Goal: Task Accomplishment & Management: Use online tool/utility

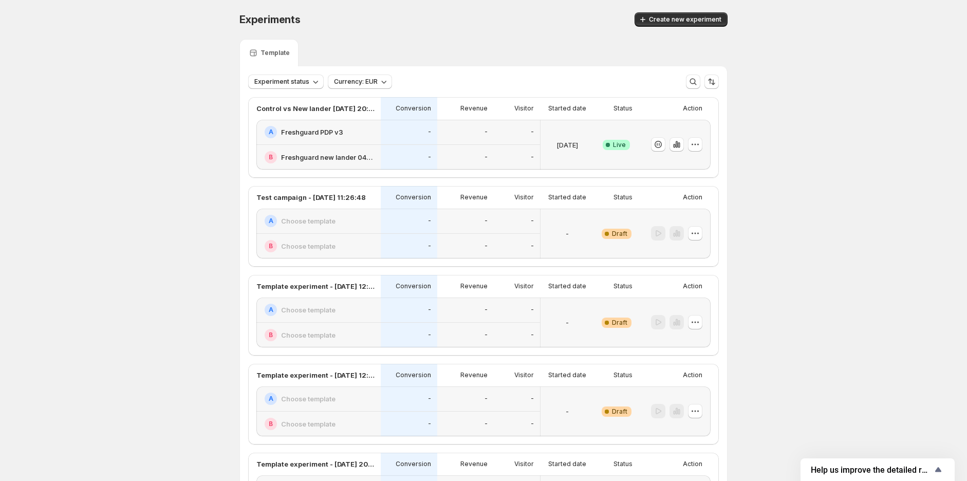
click at [320, 128] on h2 "Freshguard PDP v3" at bounding box center [312, 132] width 62 height 10
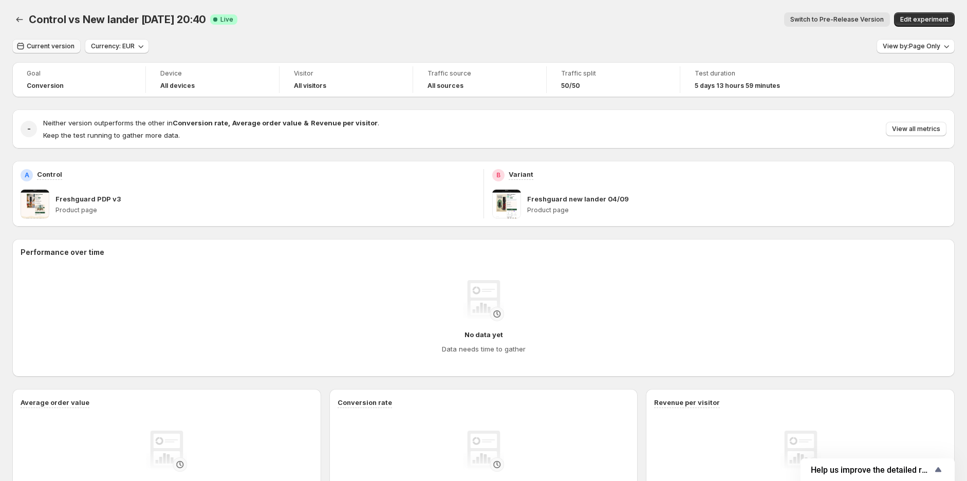
click at [45, 50] on button "Current version" at bounding box center [46, 46] width 68 height 14
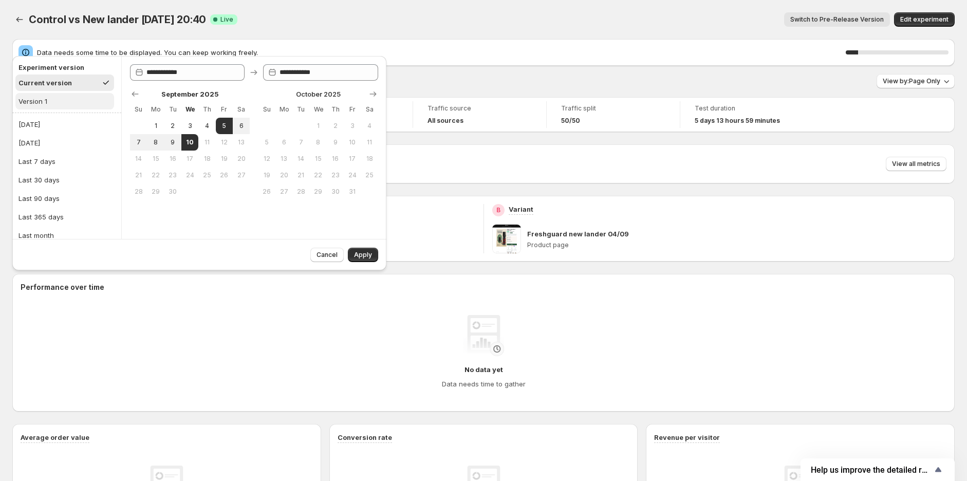
click at [50, 99] on button "Version 1" at bounding box center [64, 101] width 99 height 16
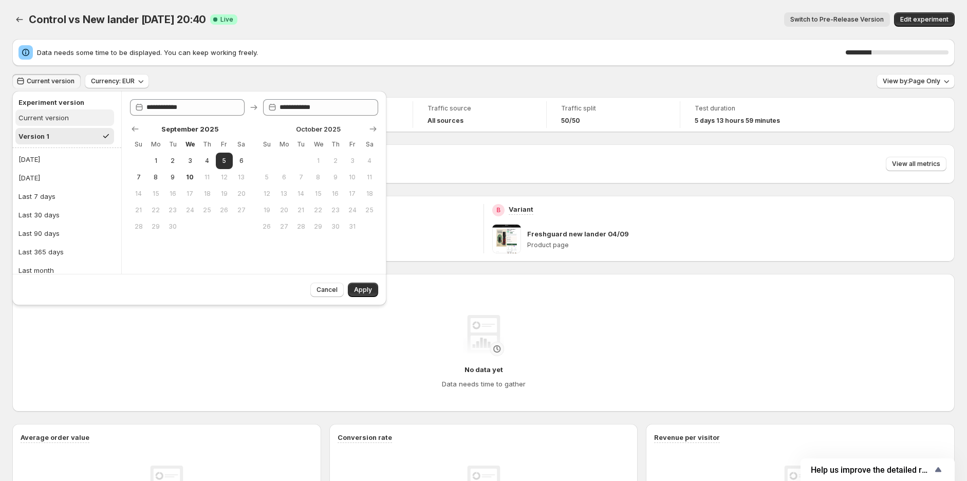
click at [50, 120] on div "Current version" at bounding box center [44, 118] width 50 height 10
type input "**********"
click at [23, 22] on icon "Back" at bounding box center [19, 19] width 10 height 10
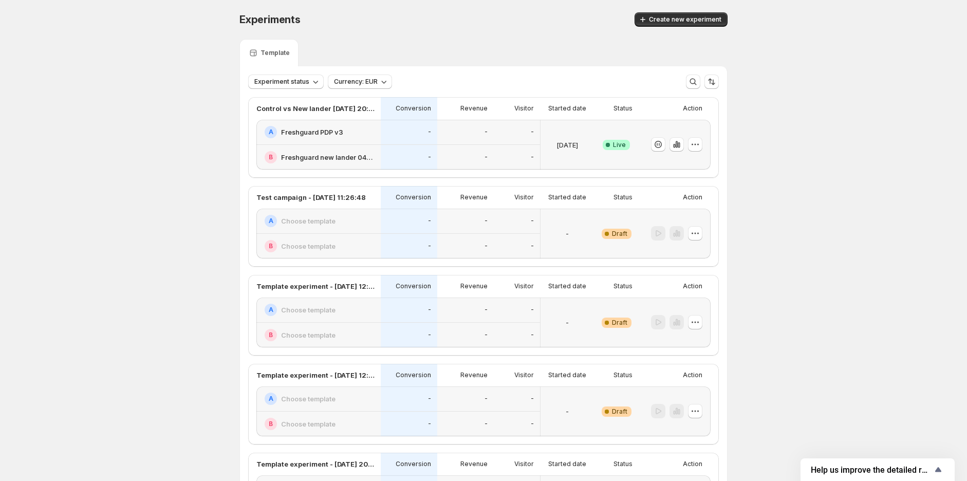
click at [310, 137] on h2 "Freshguard PDP v3" at bounding box center [312, 132] width 62 height 10
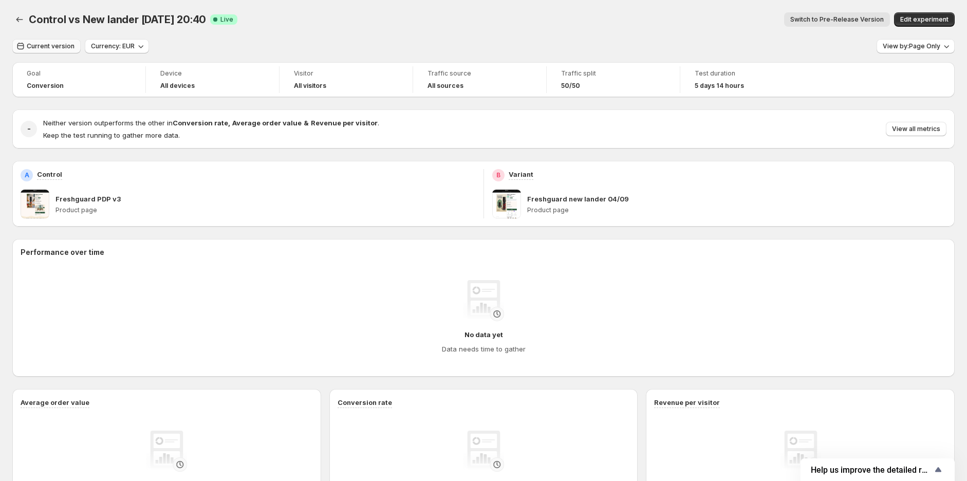
click at [50, 44] on span "Current version" at bounding box center [51, 46] width 48 height 8
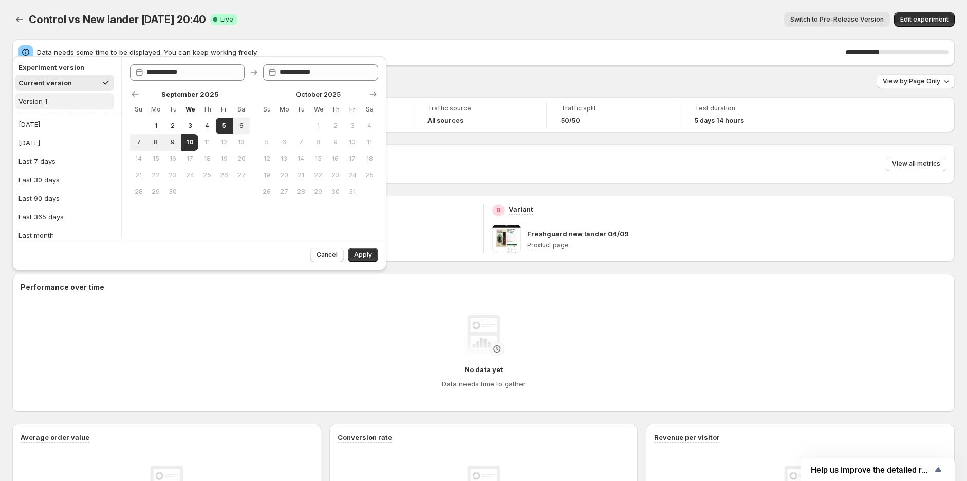
click at [63, 101] on button "Version 1" at bounding box center [64, 101] width 99 height 16
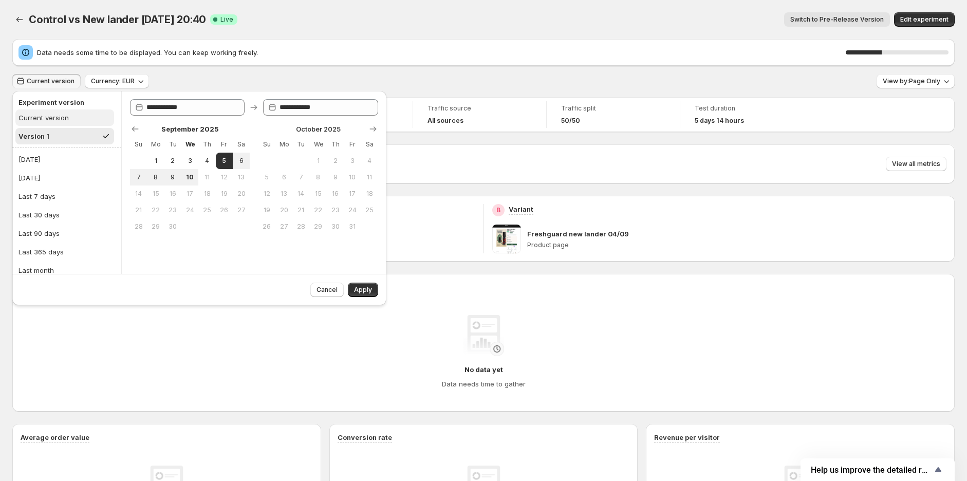
click at [73, 120] on button "Current version" at bounding box center [64, 117] width 99 height 16
type input "**********"
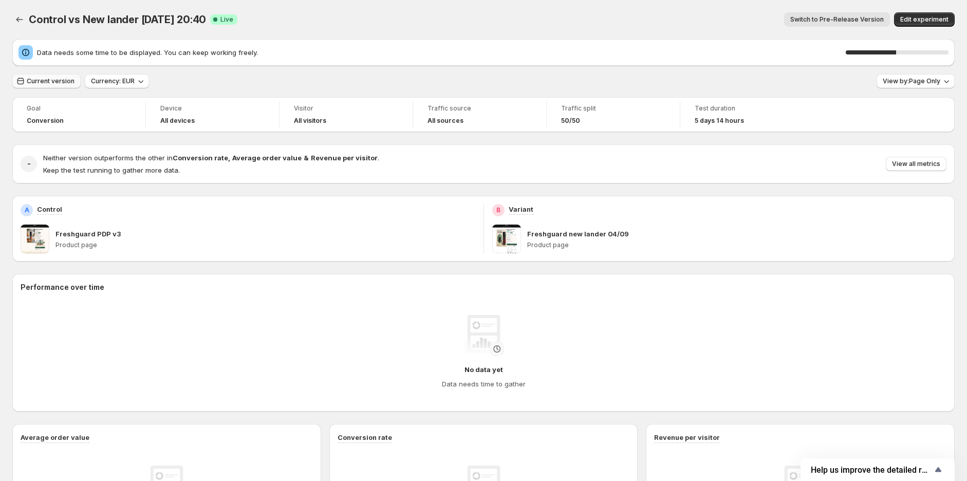
click at [54, 80] on span "Current version" at bounding box center [51, 81] width 48 height 8
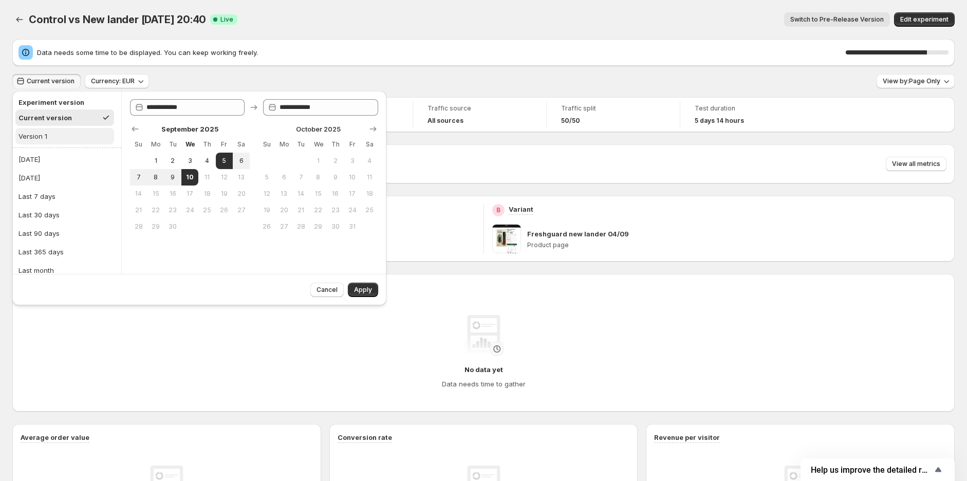
click at [69, 141] on button "Version 1" at bounding box center [64, 136] width 99 height 16
type input "**********"
click at [57, 137] on button "Version 1" at bounding box center [64, 136] width 99 height 16
click at [365, 291] on span "Apply" at bounding box center [363, 290] width 18 height 8
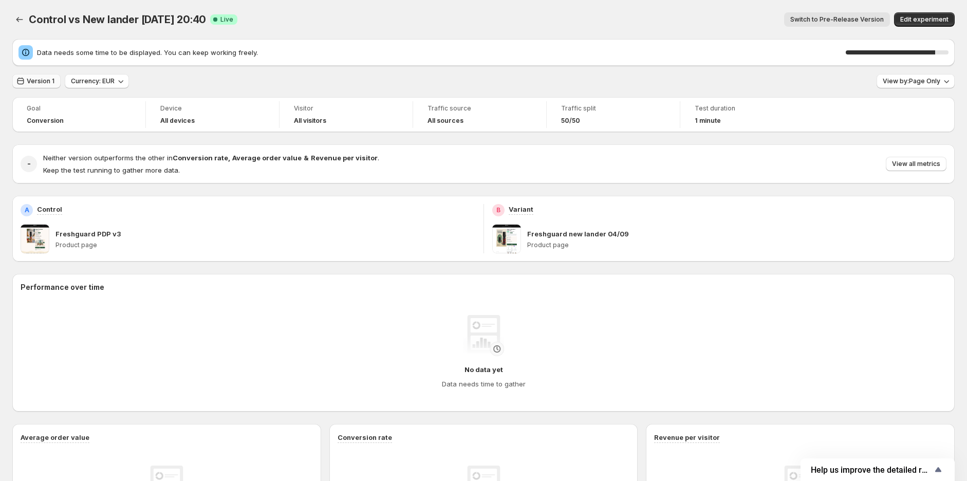
click at [49, 82] on div "Data needs some time to be displayed. You can keep working freely. 87 % Version…" at bounding box center [483, 376] width 943 height 674
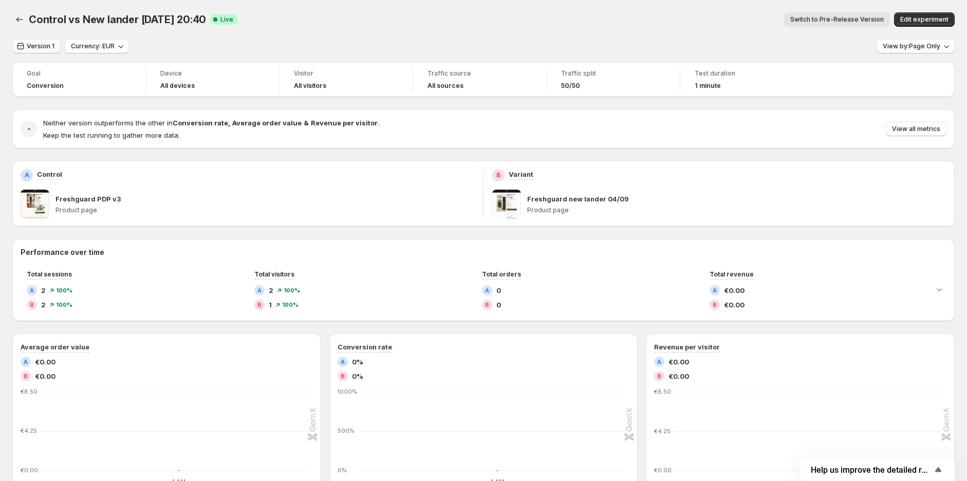
click at [39, 43] on span "Version 1" at bounding box center [41, 46] width 28 height 8
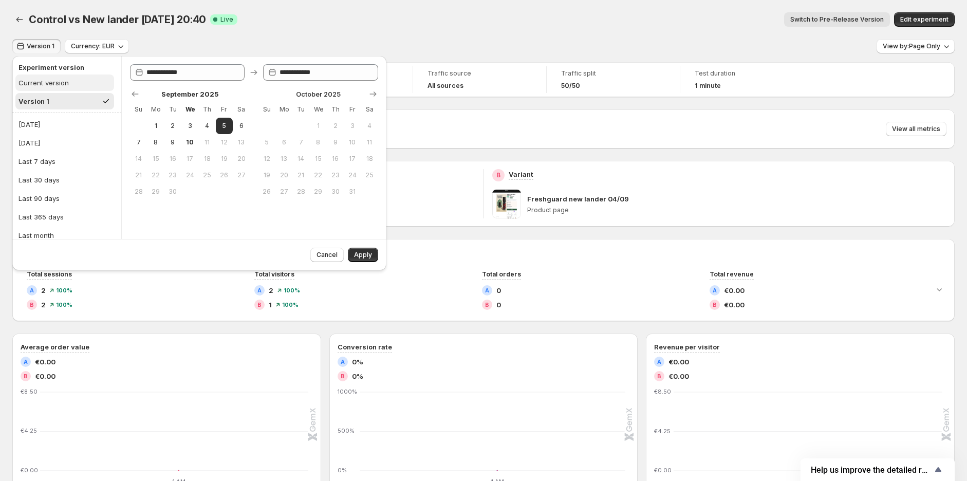
click at [48, 79] on div "Current version" at bounding box center [44, 83] width 50 height 10
click at [59, 90] on ul "Current version Version 1" at bounding box center [64, 92] width 99 height 35
click at [61, 83] on div "Current version" at bounding box center [45, 83] width 53 height 10
click at [68, 101] on button "Version 1" at bounding box center [64, 101] width 99 height 16
type input "**********"
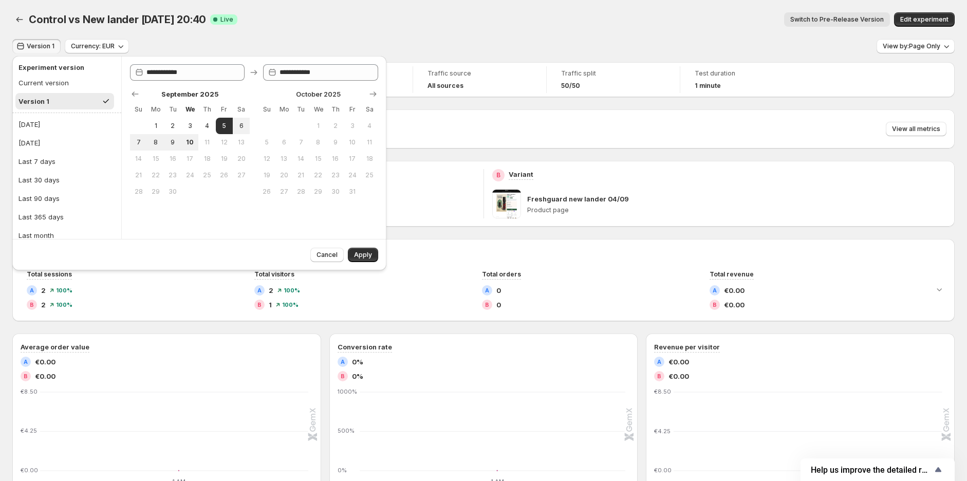
click at [367, 260] on button "Apply" at bounding box center [363, 255] width 30 height 14
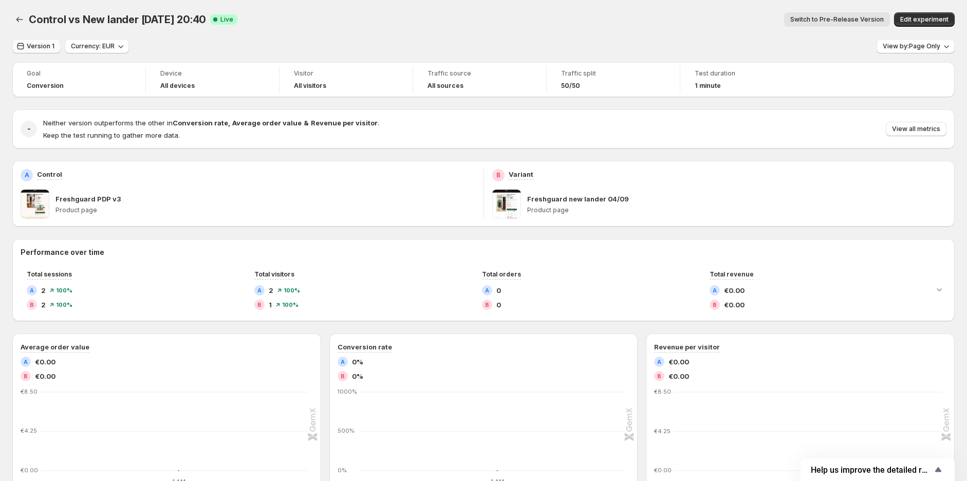
click at [33, 51] on button "Version 1" at bounding box center [36, 46] width 48 height 14
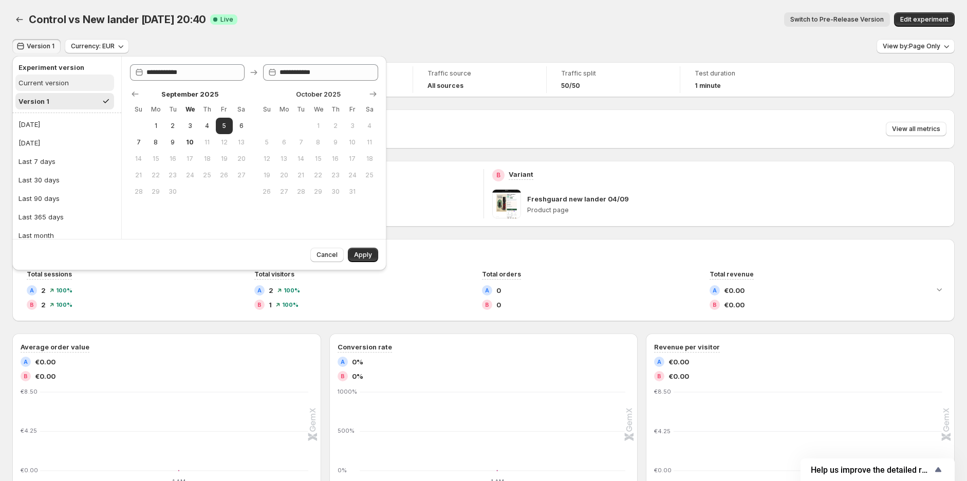
click at [40, 83] on div "Current version" at bounding box center [44, 83] width 50 height 10
type input "**********"
click at [356, 251] on span "Apply" at bounding box center [363, 255] width 18 height 8
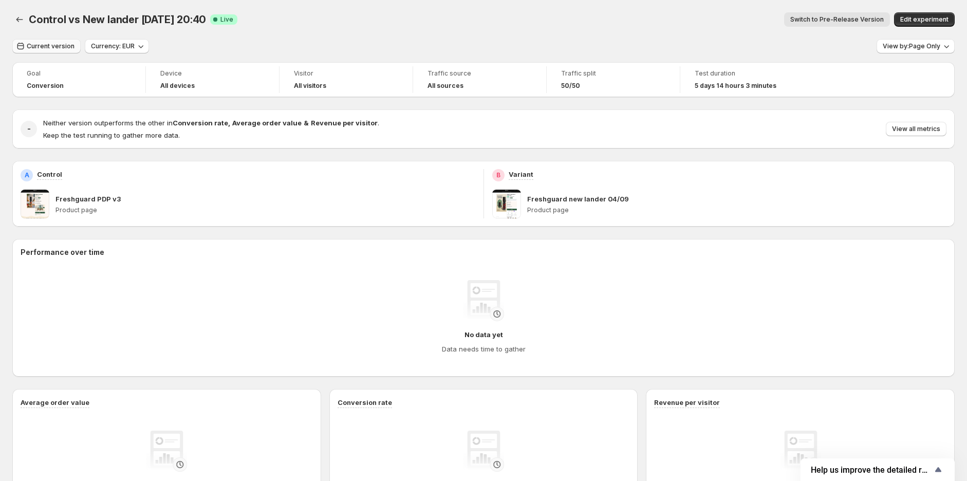
click at [38, 48] on span "Current version" at bounding box center [51, 46] width 48 height 8
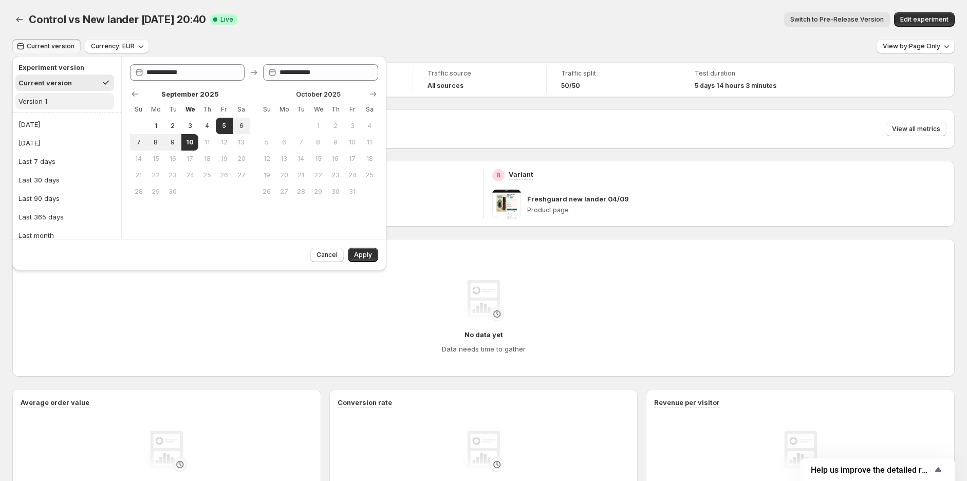
click at [42, 103] on div "Version 1" at bounding box center [33, 101] width 29 height 10
type input "**********"
click at [368, 257] on span "Apply" at bounding box center [363, 255] width 18 height 8
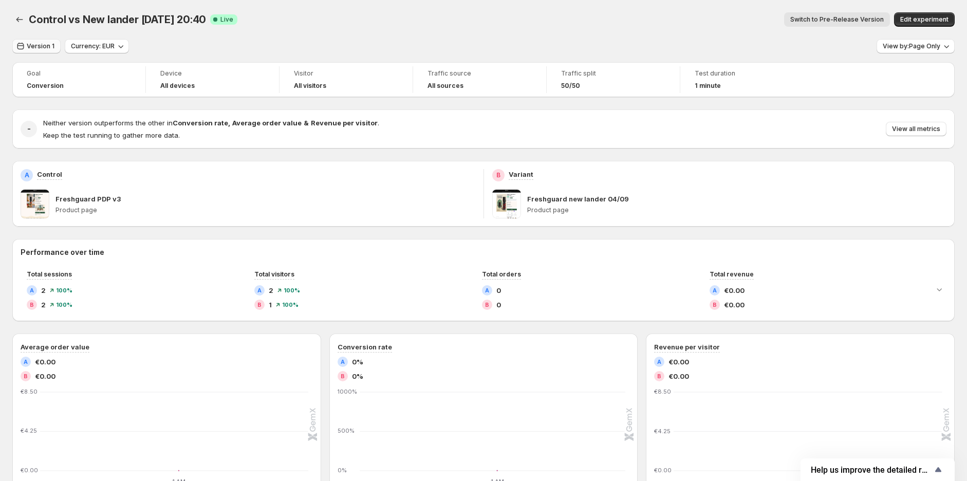
click at [49, 50] on button "Version 1" at bounding box center [36, 46] width 48 height 14
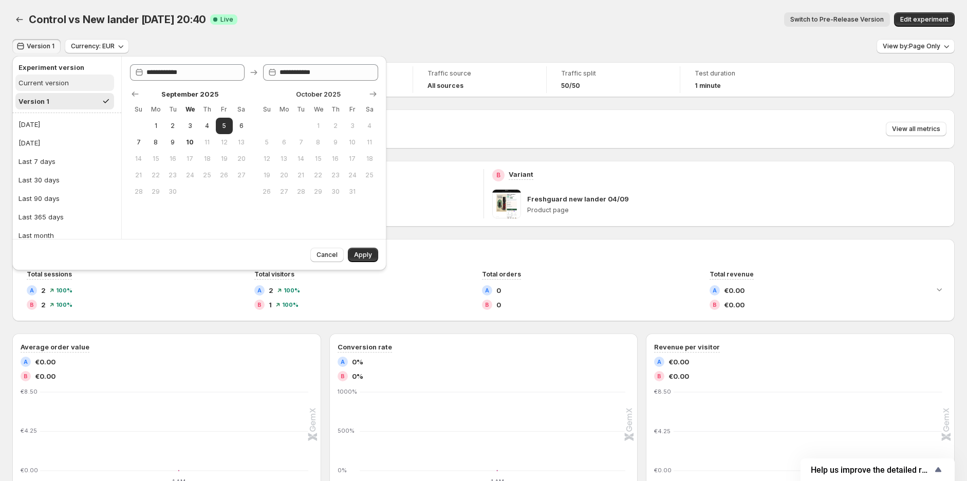
click at [52, 86] on div "Current version" at bounding box center [44, 83] width 50 height 10
type input "**********"
drag, startPoint x: 365, startPoint y: 252, endPoint x: 360, endPoint y: 208, distance: 44.5
click at [365, 253] on span "Apply" at bounding box center [363, 255] width 18 height 8
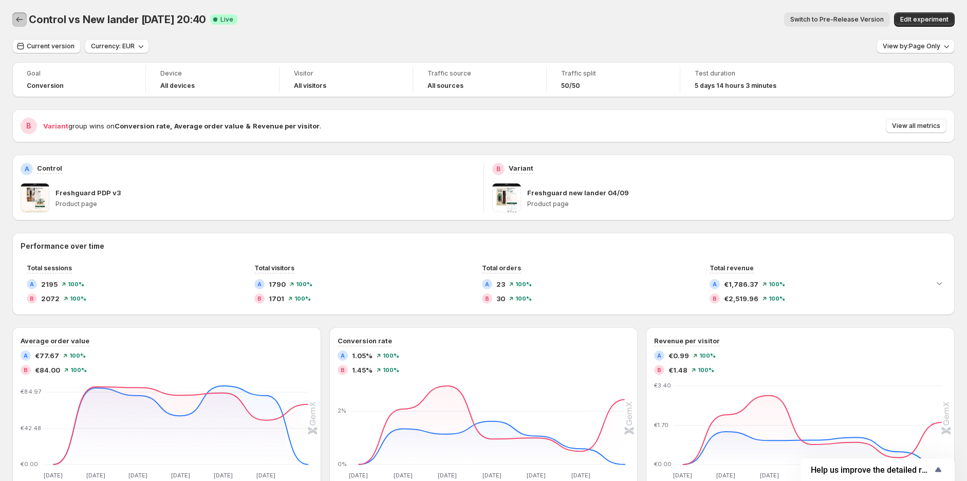
drag, startPoint x: 26, startPoint y: 18, endPoint x: 354, endPoint y: 14, distance: 327.4
click at [354, 14] on div "Control vs New lander [DATE] 20:40 Success Complete Live Switch to Pre-Release …" at bounding box center [483, 19] width 943 height 14
drag, startPoint x: 199, startPoint y: 21, endPoint x: 29, endPoint y: 16, distance: 170.2
click at [29, 16] on span "Control vs New lander [DATE] 20:40" at bounding box center [117, 19] width 177 height 12
copy span "Control vs New lander [DATE] 20:40"
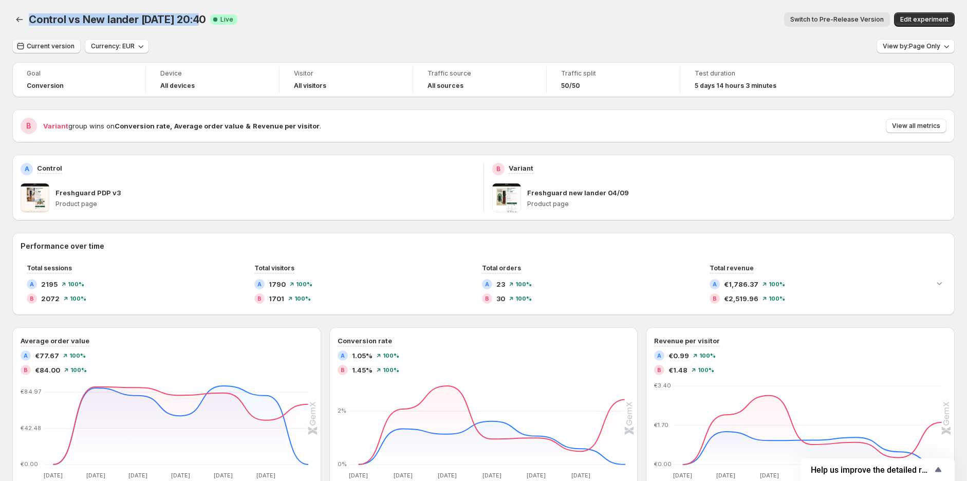
click at [33, 39] on button "Current version" at bounding box center [46, 46] width 68 height 14
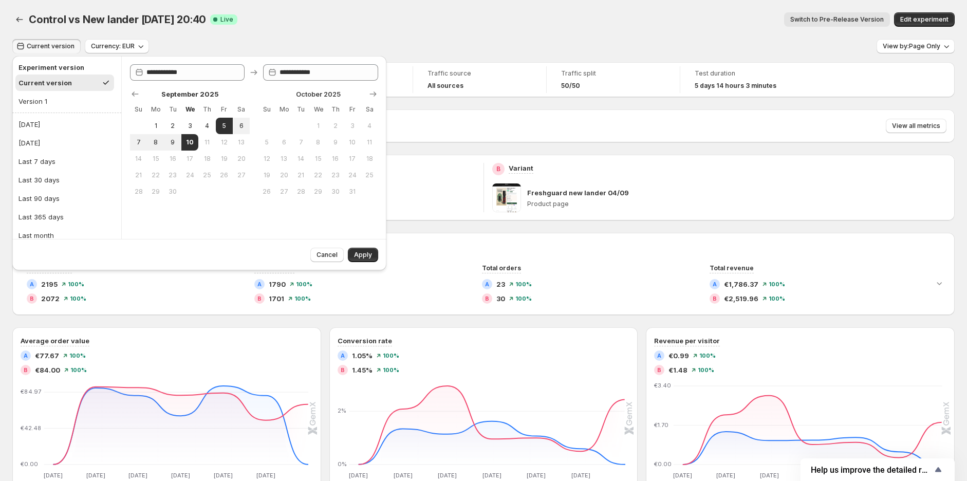
click at [634, 36] on div "Control vs New lander [DATE] 20:40. This page is ready Control vs New lander [D…" at bounding box center [483, 19] width 943 height 39
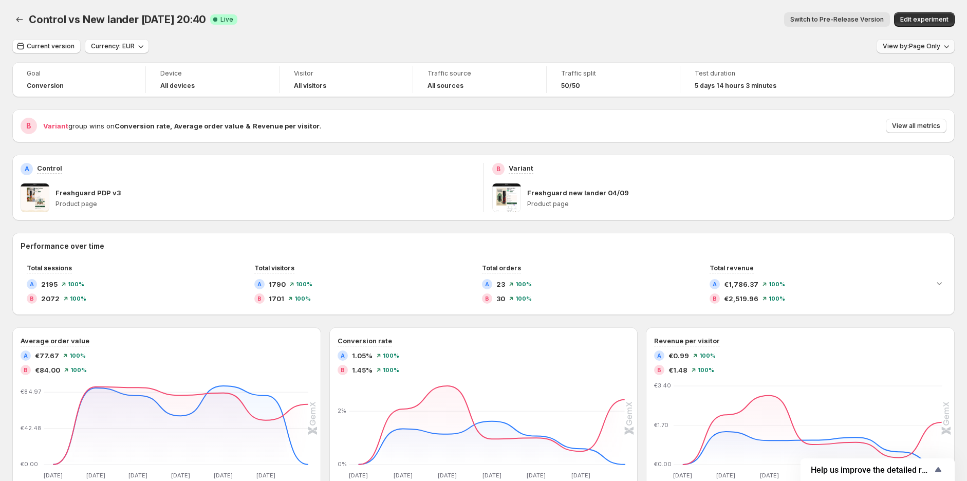
click at [900, 47] on span "View by: Page Only" at bounding box center [912, 46] width 58 height 8
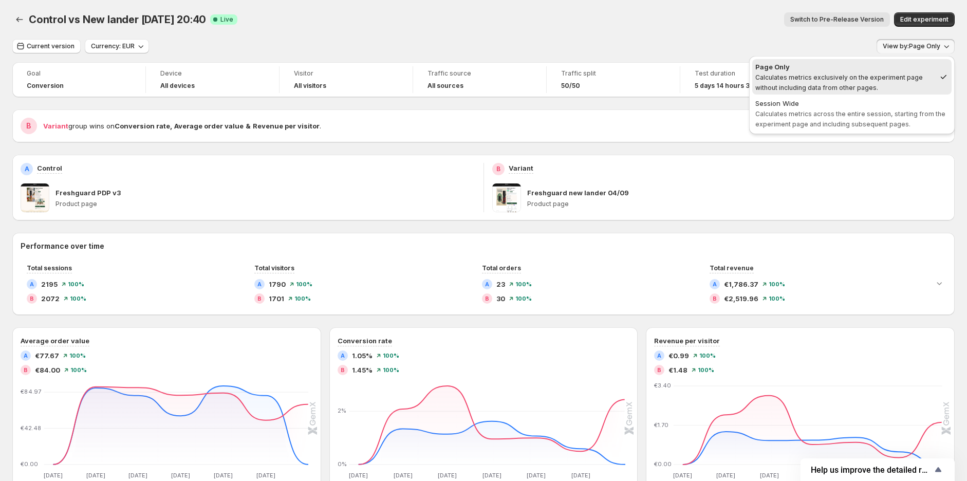
click at [859, 116] on span "Calculates metrics across the entire session, starting from the experiment page…" at bounding box center [851, 119] width 190 height 18
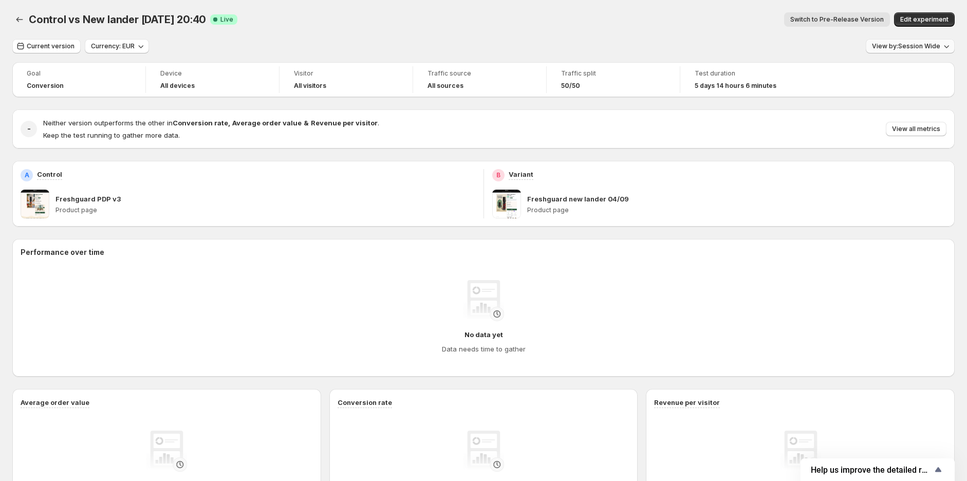
click at [898, 48] on span "View by: Session Wide" at bounding box center [906, 46] width 68 height 8
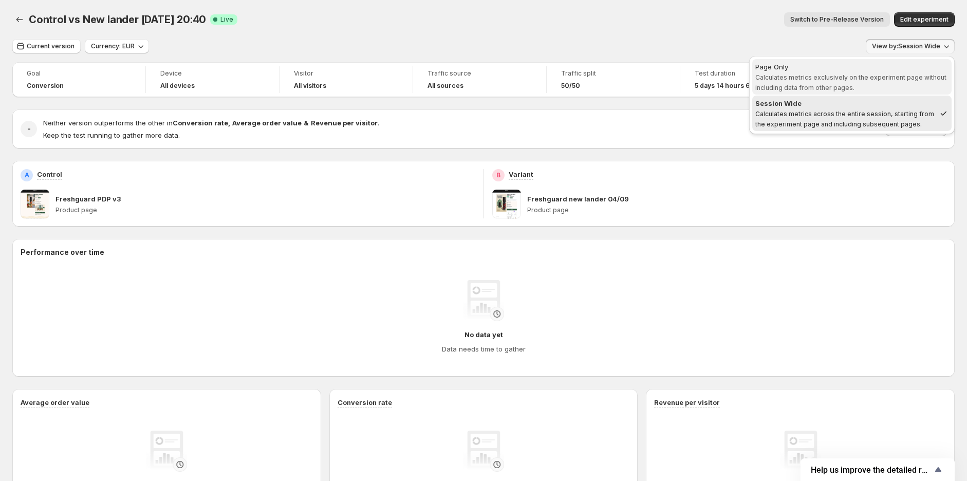
click at [890, 74] on span "Calculates metrics exclusively on the experiment page without including data fr…" at bounding box center [851, 82] width 191 height 18
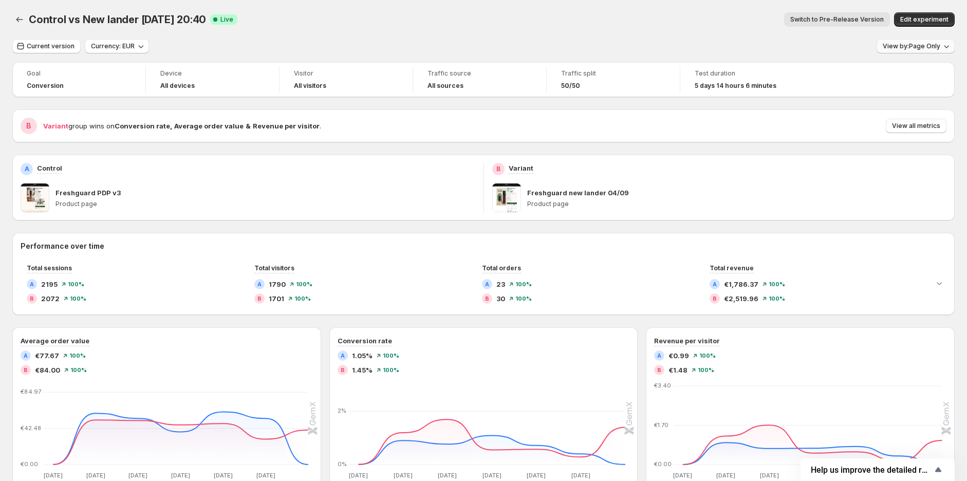
click at [906, 47] on span "View by: Page Only" at bounding box center [912, 46] width 58 height 8
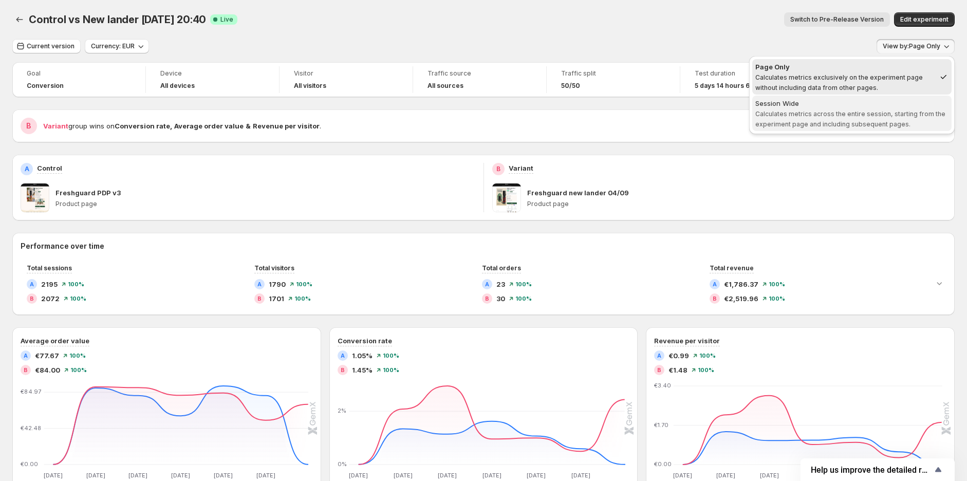
click at [887, 107] on div "Session Wide" at bounding box center [852, 103] width 193 height 10
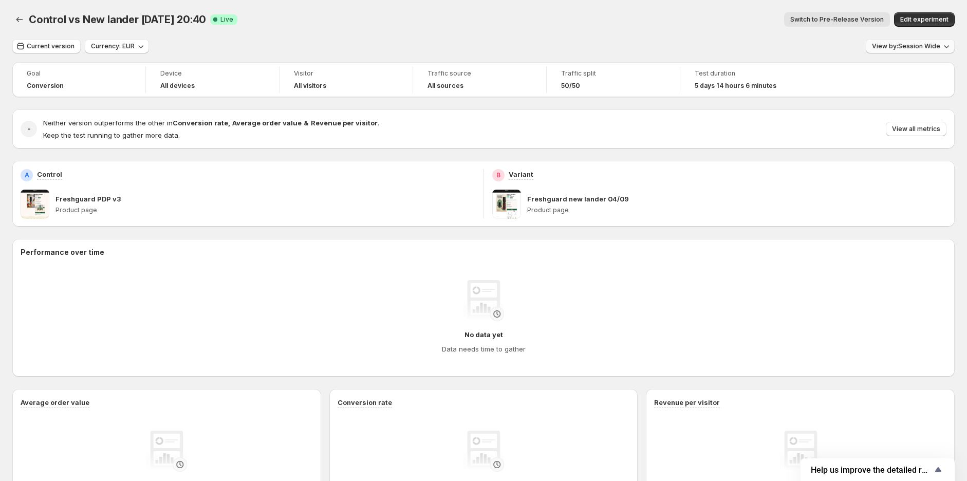
click at [917, 48] on span "View by: Session Wide" at bounding box center [906, 46] width 68 height 8
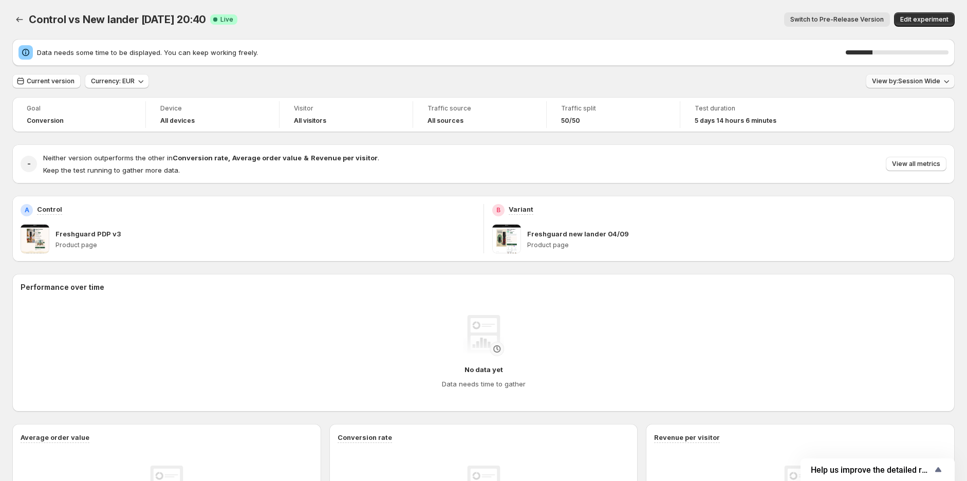
click at [903, 82] on span "View by: Session Wide" at bounding box center [906, 81] width 68 height 8
click at [919, 85] on span "View by: Session Wide" at bounding box center [906, 81] width 68 height 8
click at [896, 77] on button "View by: Session Wide" at bounding box center [910, 81] width 89 height 14
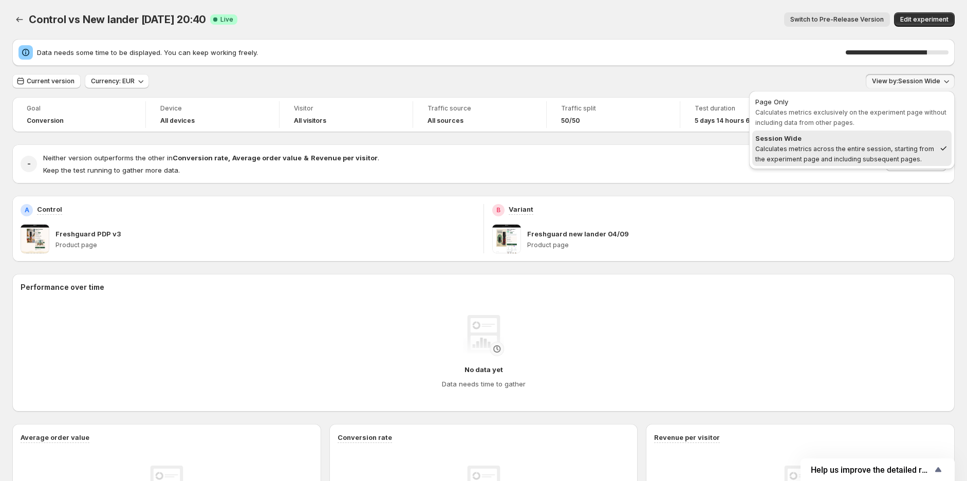
click at [804, 139] on div "Session Wide" at bounding box center [846, 138] width 180 height 10
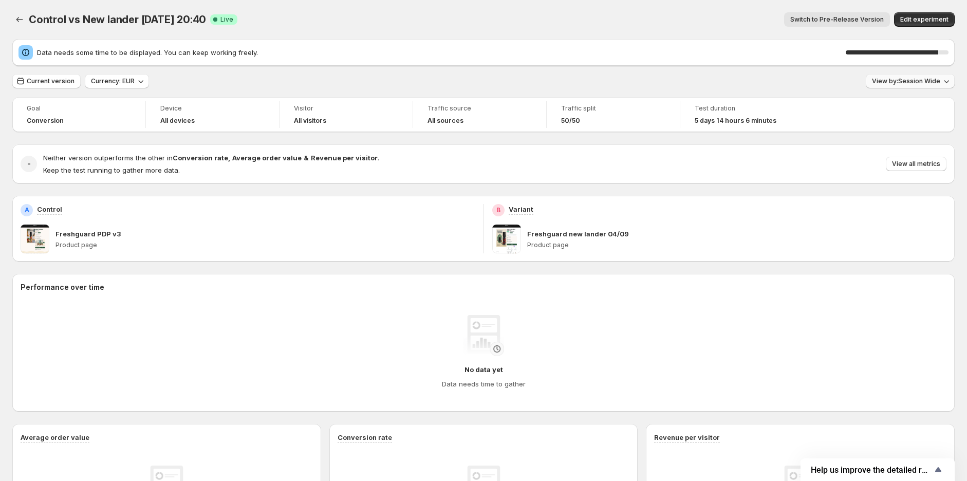
click at [927, 79] on span "View by: Session Wide" at bounding box center [906, 81] width 68 height 8
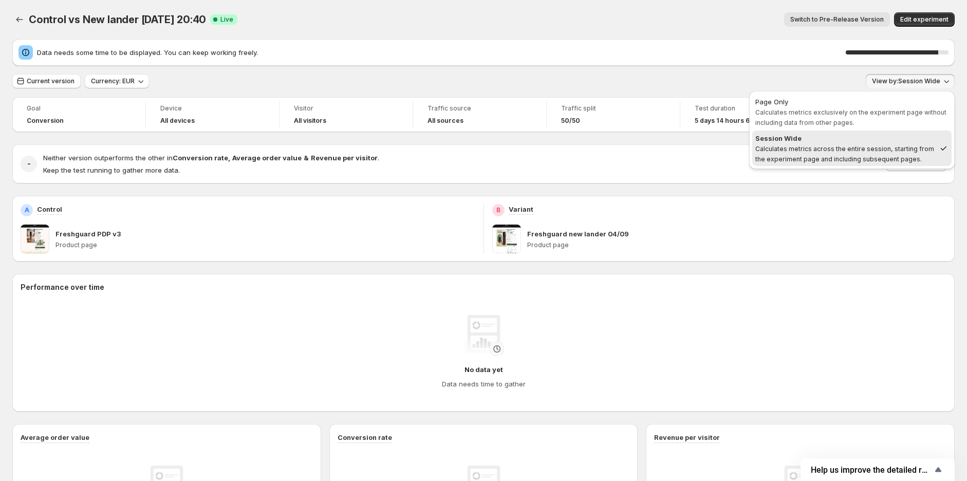
click at [900, 110] on span "Calculates metrics exclusively on the experiment page without including data fr…" at bounding box center [851, 117] width 191 height 18
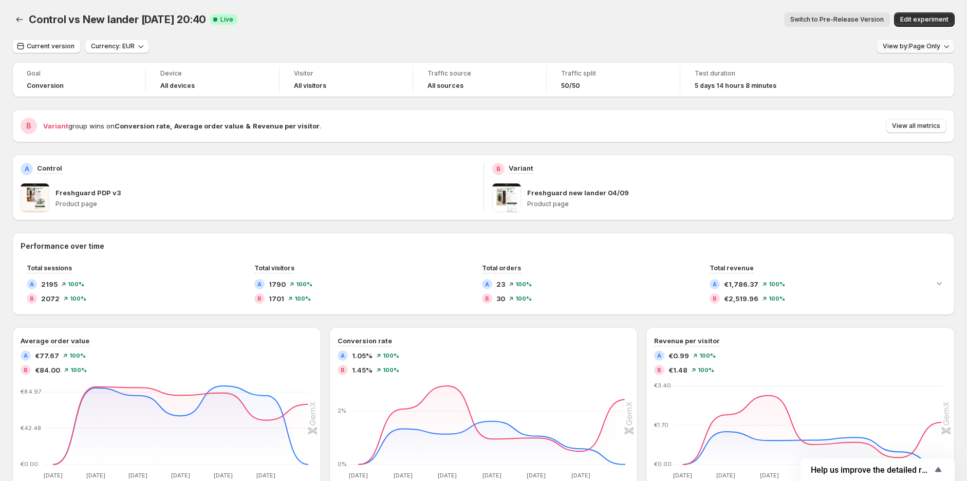
click at [920, 48] on span "View by: Page Only" at bounding box center [912, 46] width 58 height 8
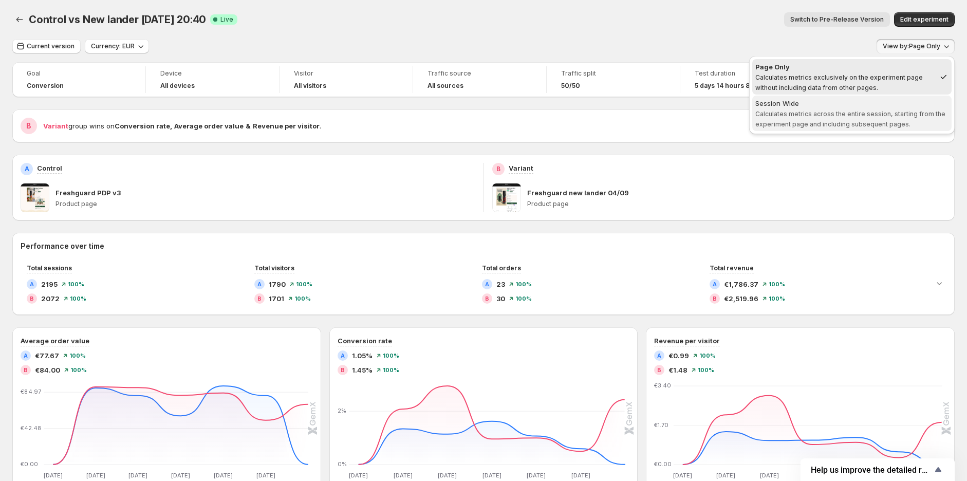
click at [905, 106] on div "Session Wide" at bounding box center [852, 103] width 193 height 10
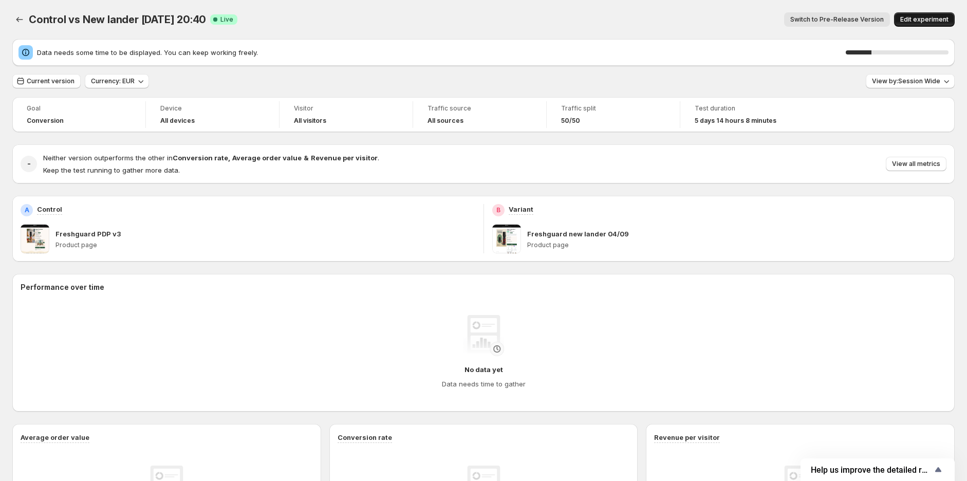
click at [918, 18] on span "Edit experiment" at bounding box center [924, 19] width 48 height 8
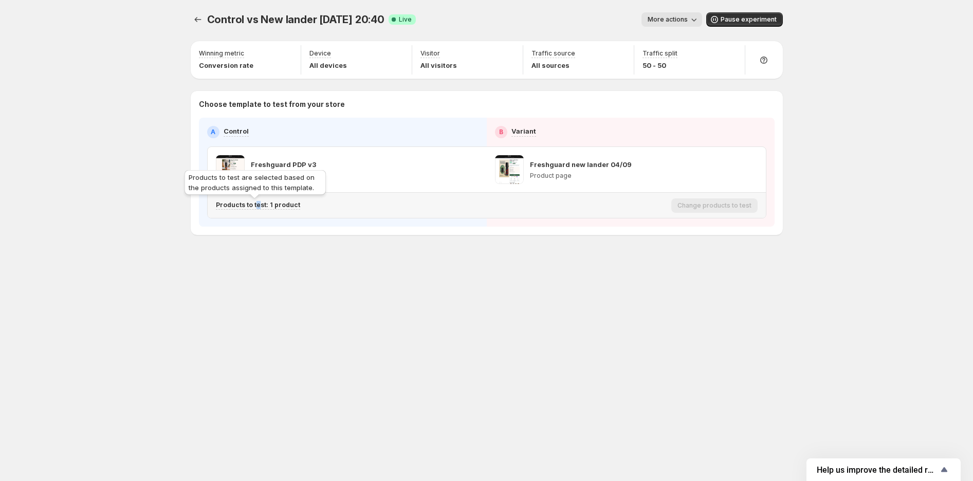
click at [255, 205] on p "Products to test: 1 product" at bounding box center [258, 205] width 84 height 8
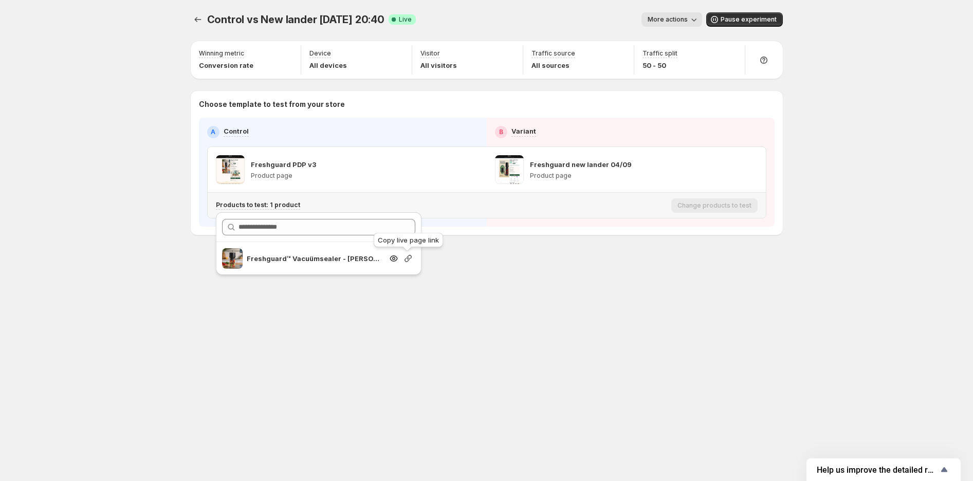
click at [407, 263] on icon "Search for and select a customer segment" at bounding box center [408, 258] width 10 height 10
click at [192, 16] on button "Experiments" at bounding box center [198, 19] width 14 height 14
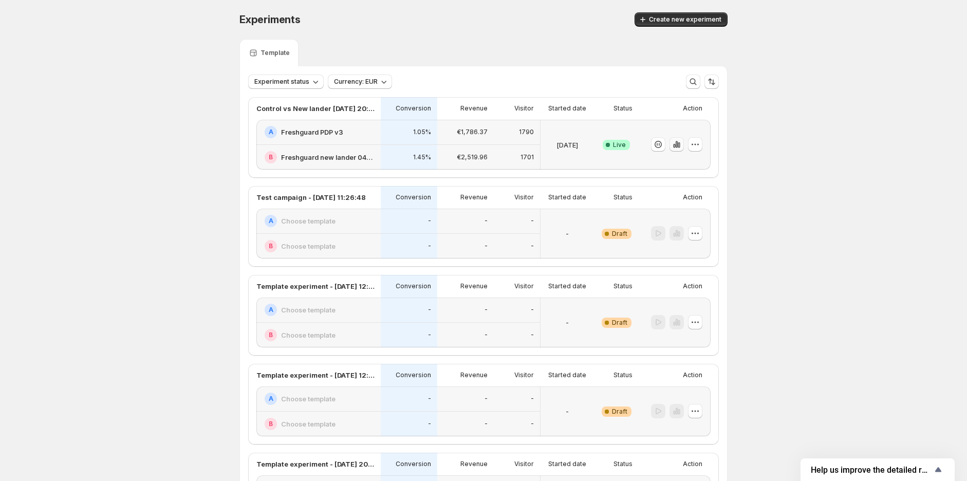
click at [680, 147] on icon "button" at bounding box center [677, 144] width 10 height 10
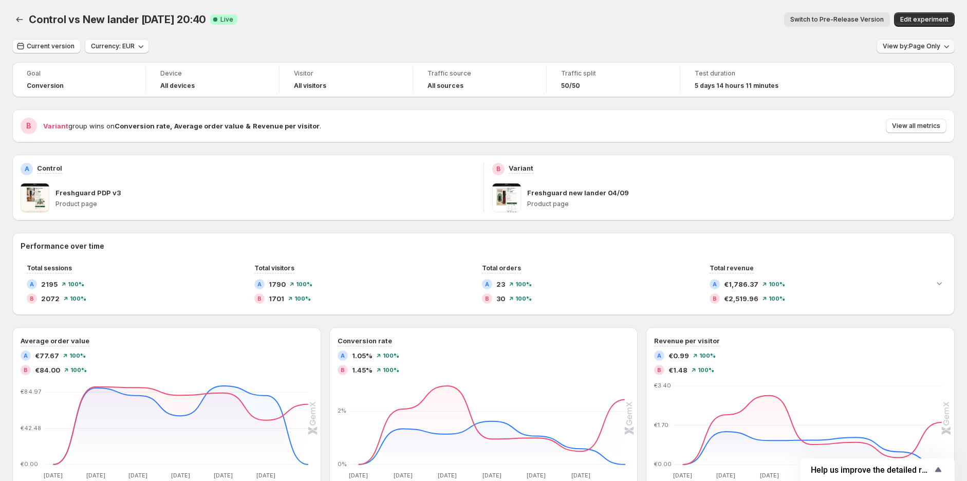
click at [913, 47] on span "View by: Page Only" at bounding box center [912, 46] width 58 height 8
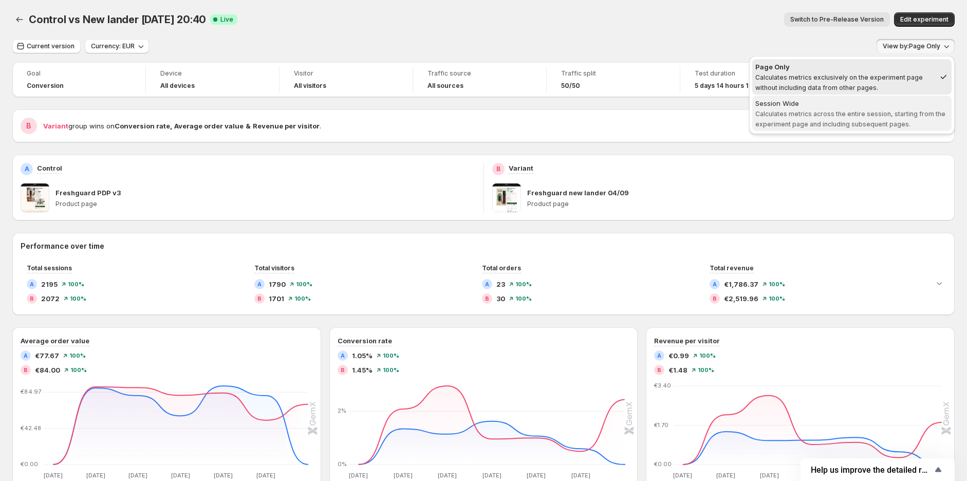
click at [866, 116] on span "Calculates metrics across the entire session, starting from the experiment page…" at bounding box center [851, 119] width 190 height 18
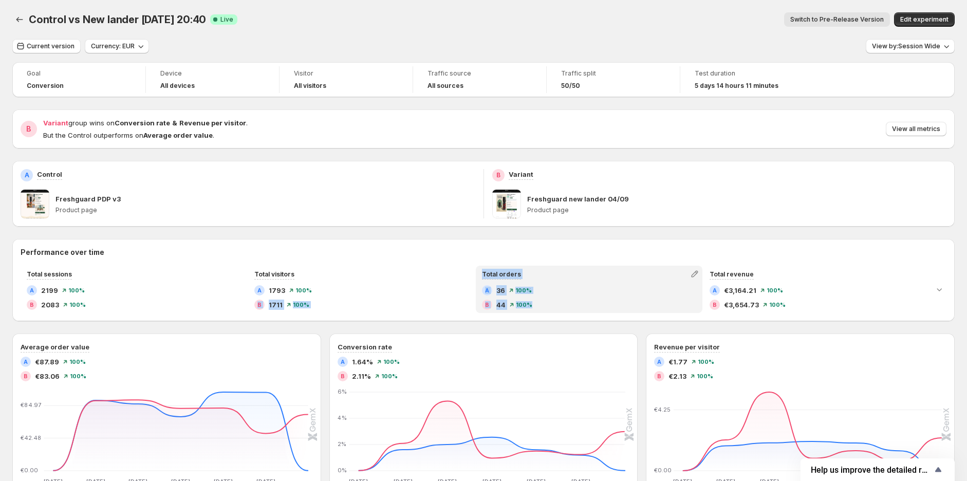
drag, startPoint x: 475, startPoint y: 290, endPoint x: 689, endPoint y: 326, distance: 216.7
click at [695, 324] on div "Performance over time Total sessions A 2199 100 % B 2083 100 % Total visitors A…" at bounding box center [483, 484] width 943 height 490
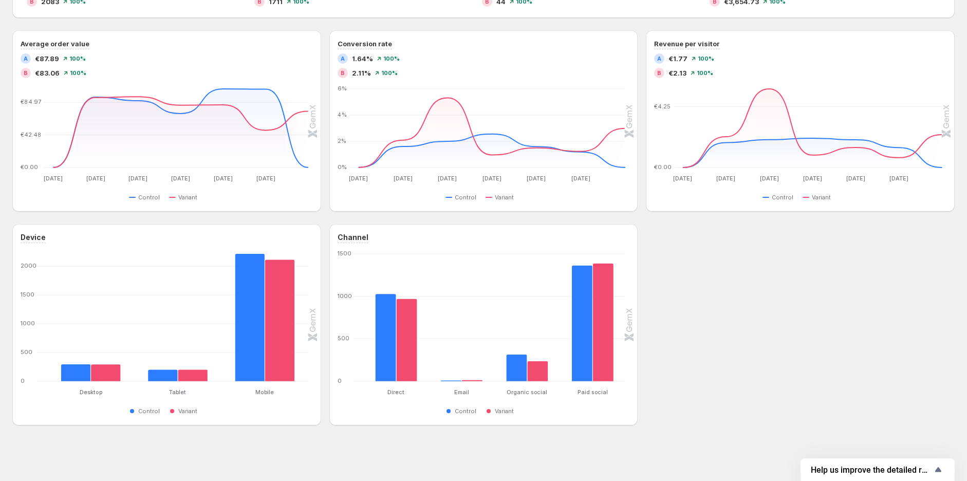
click at [701, 289] on div "Device Desktop Desktop Tablet Tablet Mobile Mobile [PHONE_NUMBER] Control Varia…" at bounding box center [483, 324] width 943 height 201
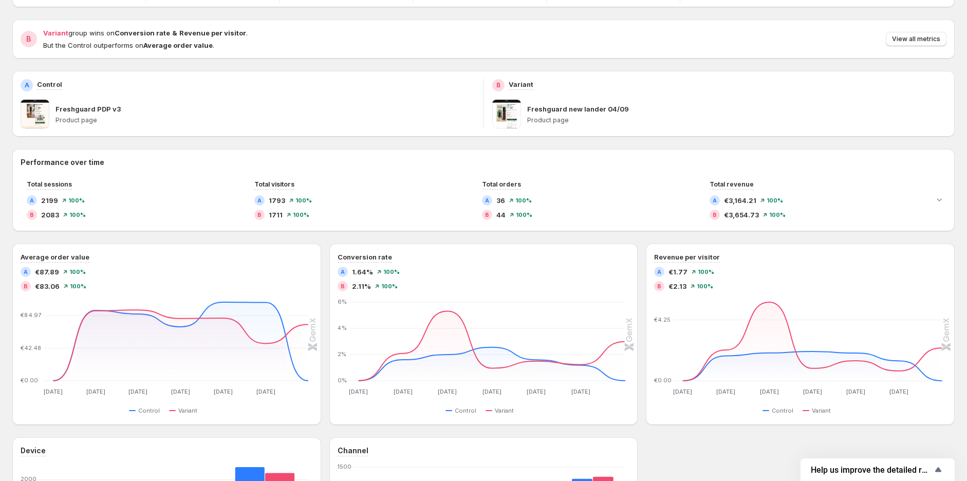
scroll to position [17, 0]
